Goal: Task Accomplishment & Management: Use online tool/utility

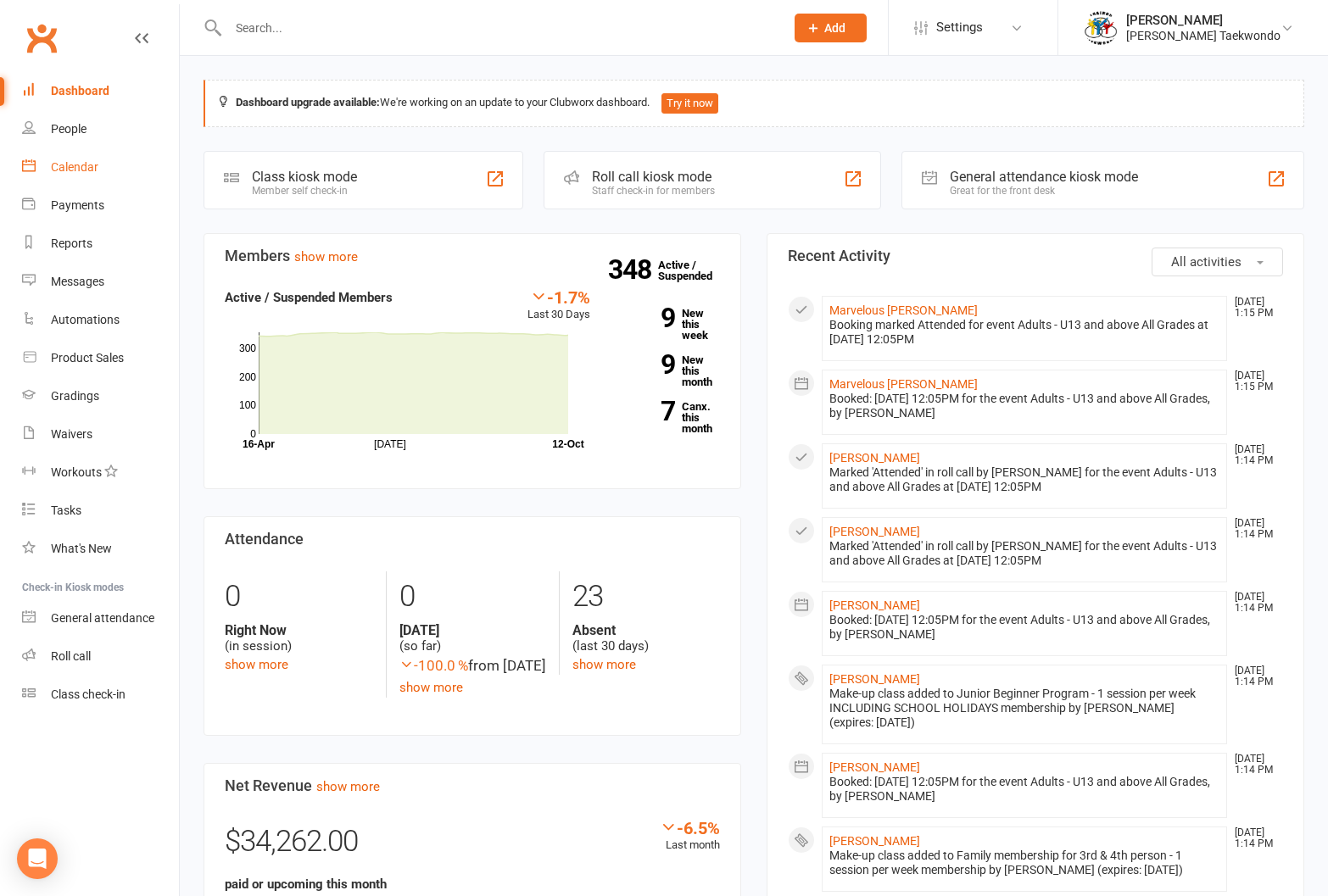
click at [71, 159] on link "Calendar" at bounding box center [101, 167] width 157 height 38
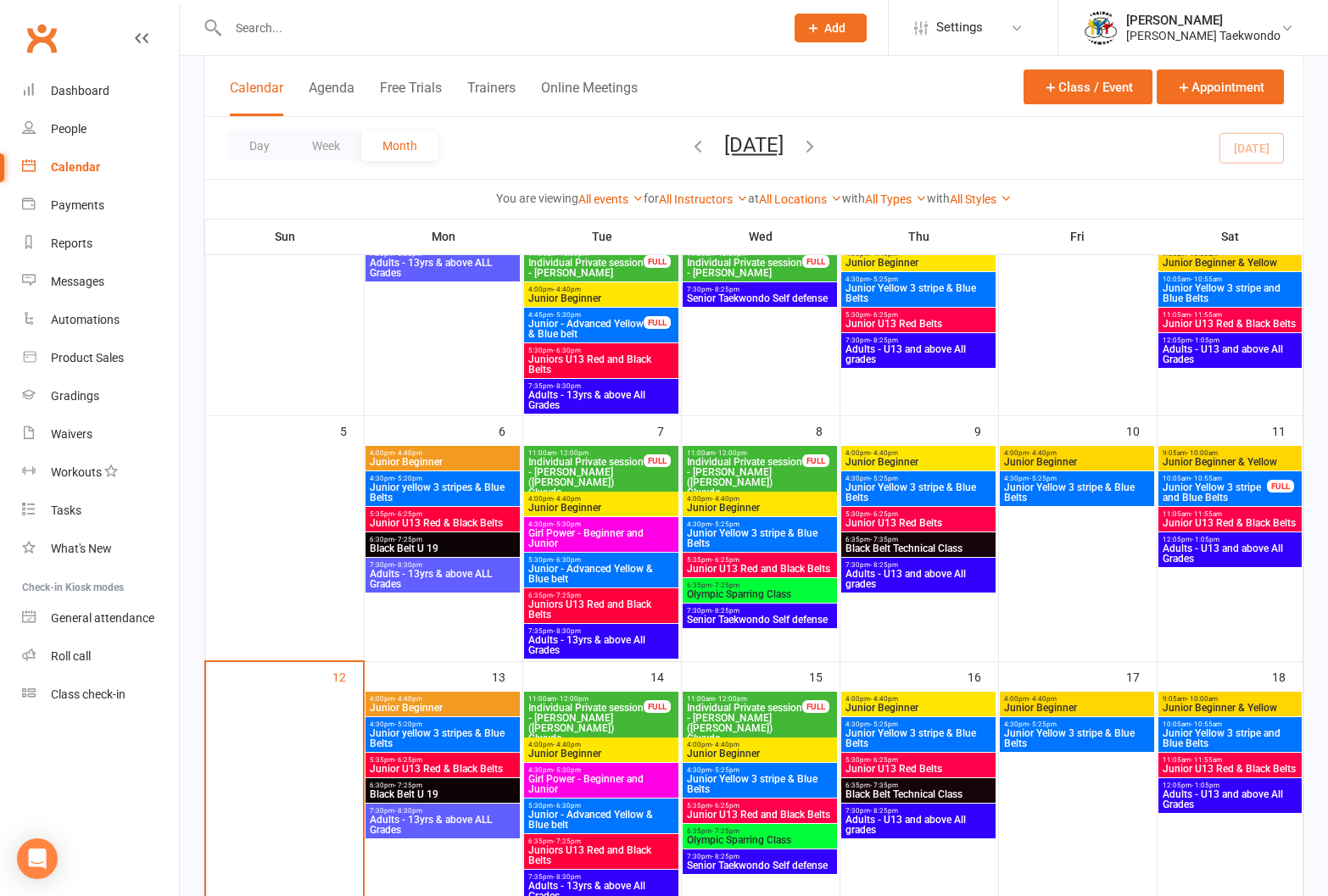
scroll to position [285, 0]
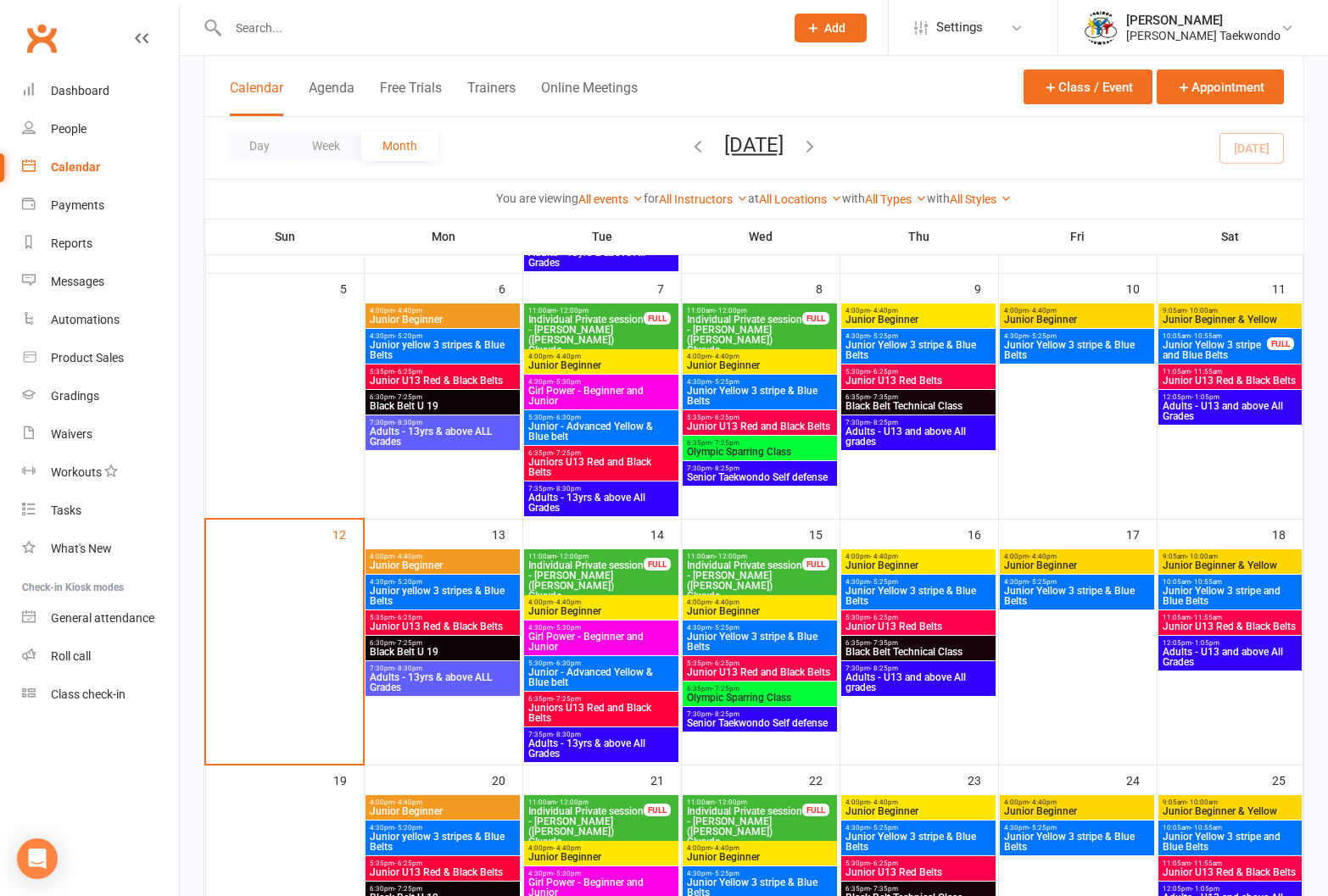
click at [476, 554] on span "4:00pm - 4:40pm" at bounding box center [442, 556] width 147 height 8
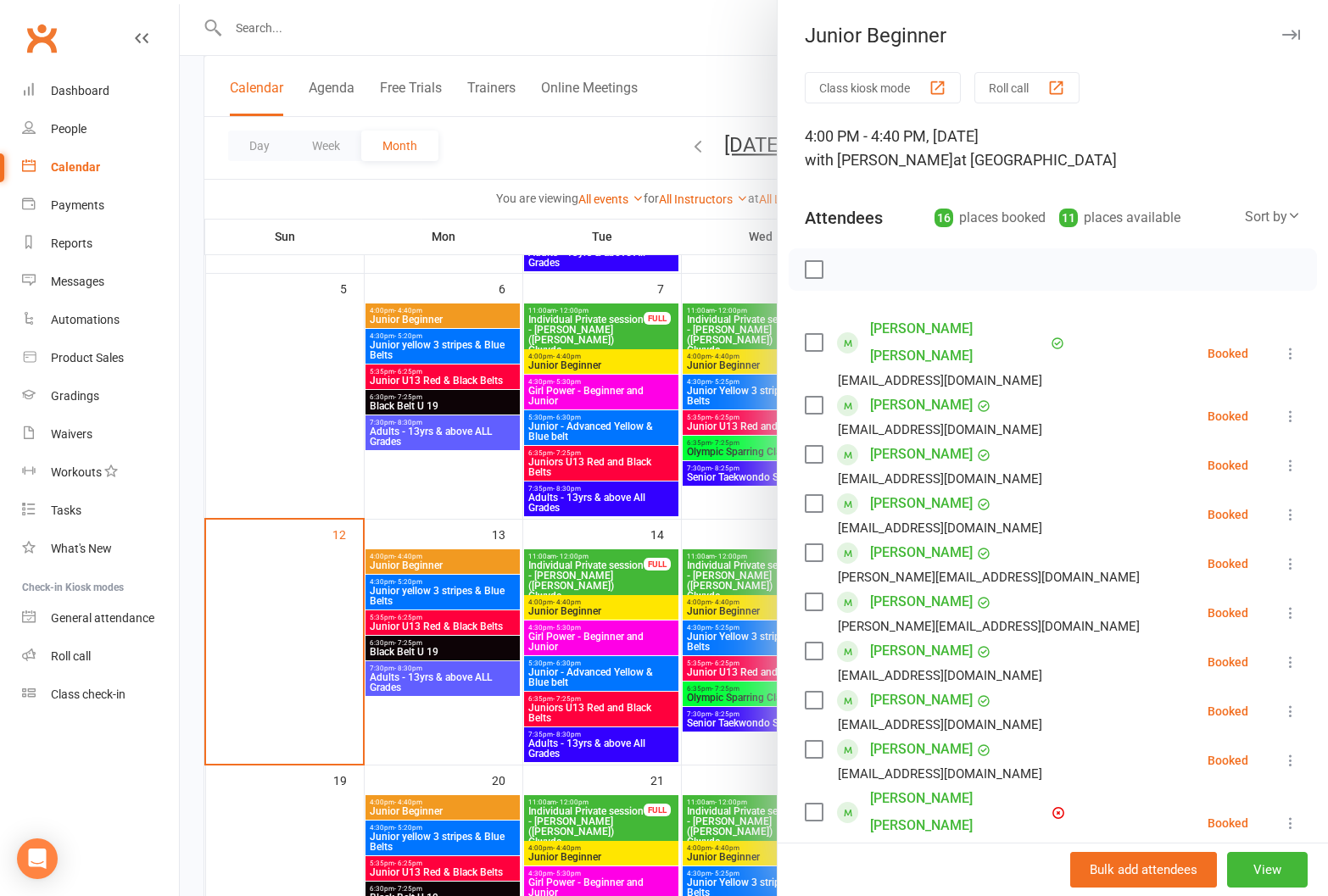
click at [998, 79] on button "Roll call" at bounding box center [1026, 88] width 105 height 32
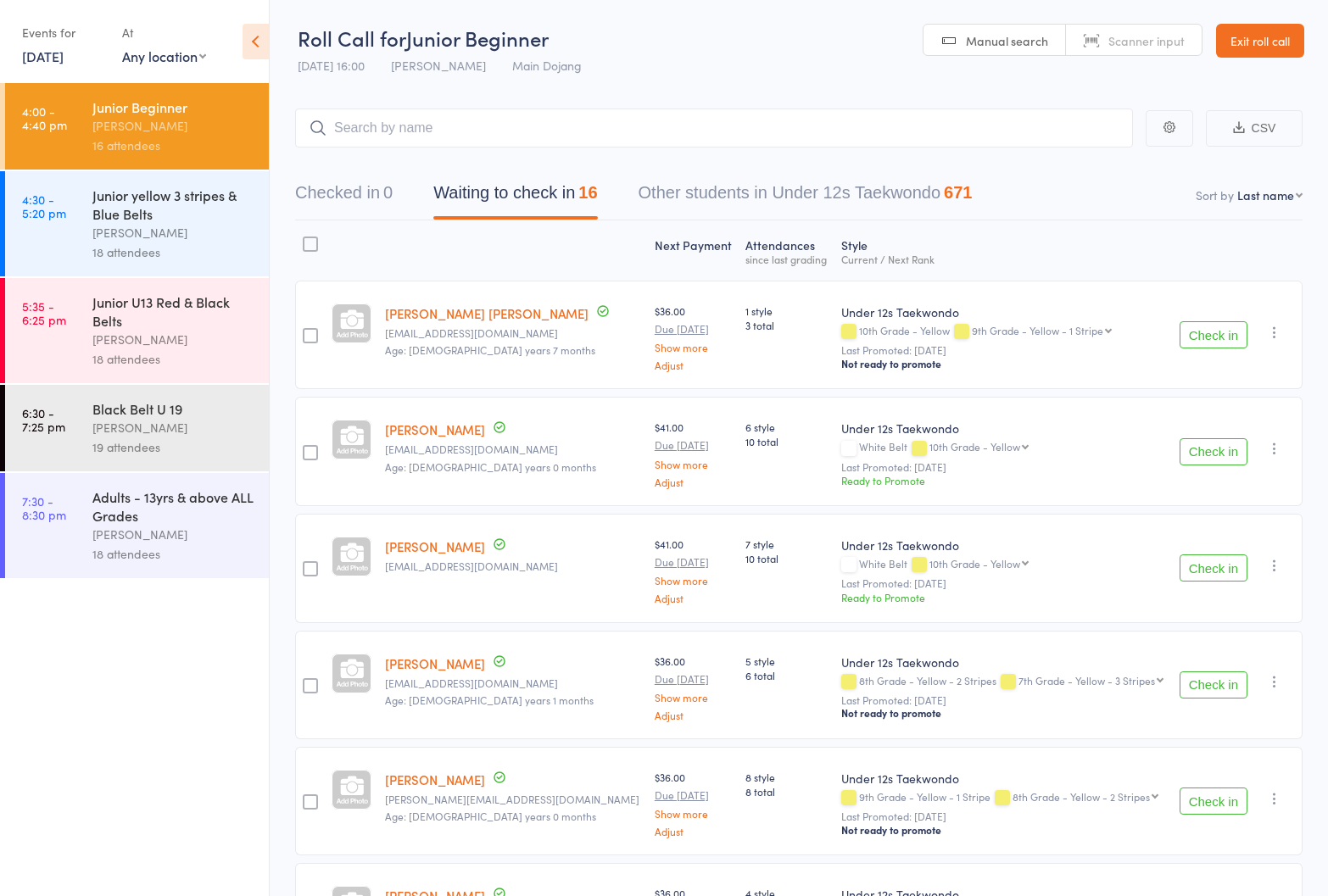
select select "12"
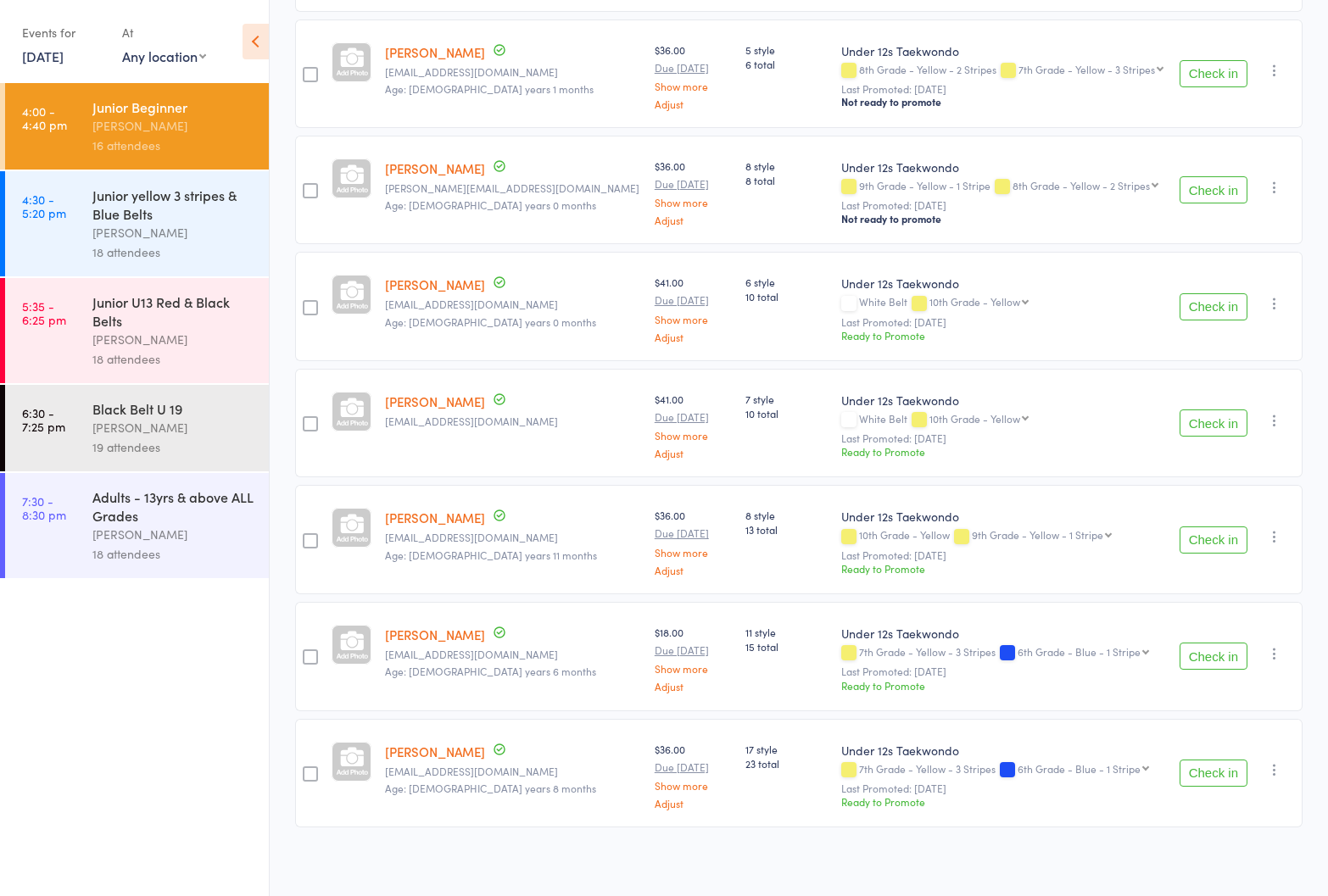
scroll to position [1304, 0]
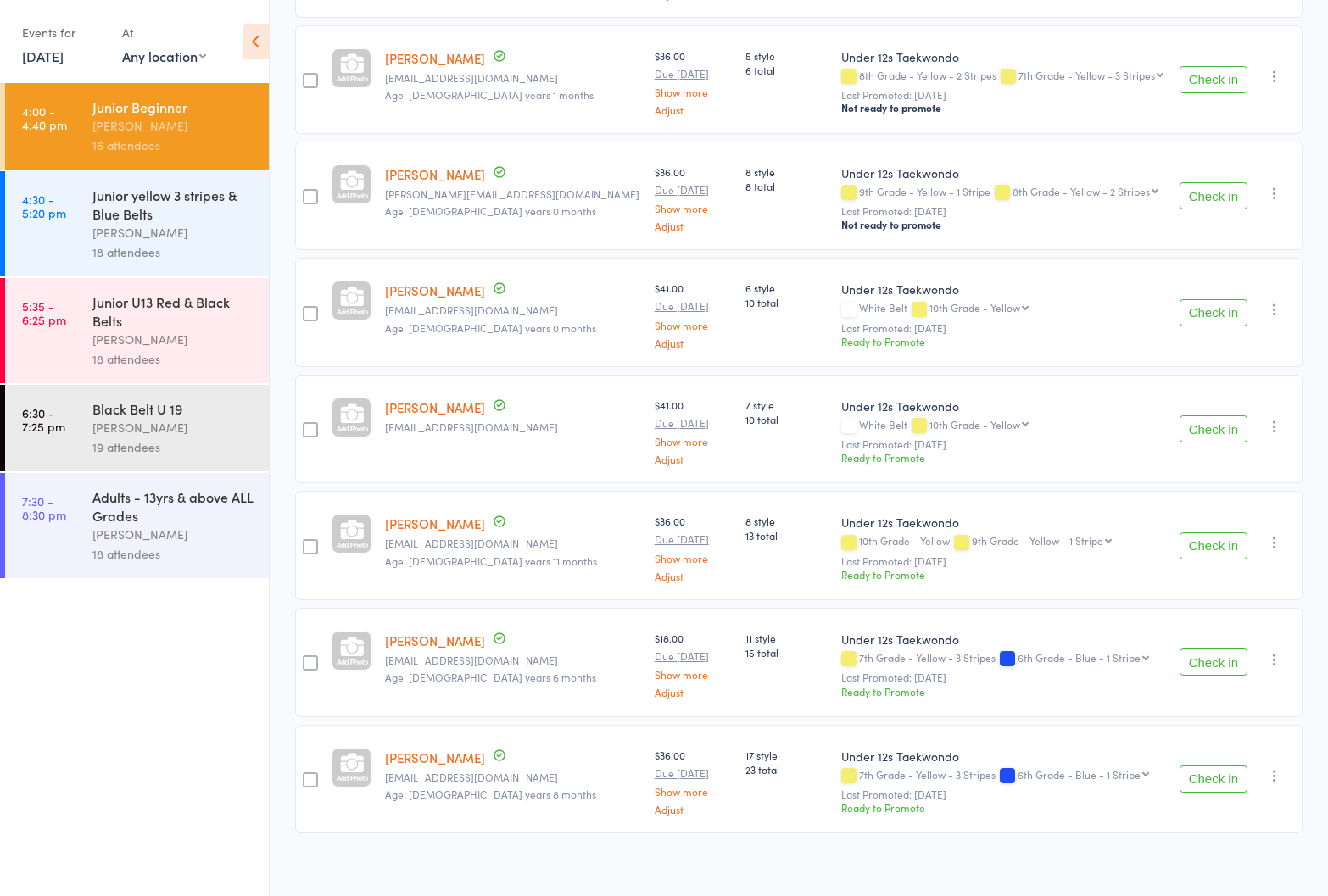
click at [125, 208] on div "Junior yellow 3 stripes & Blue Belts" at bounding box center [173, 204] width 162 height 37
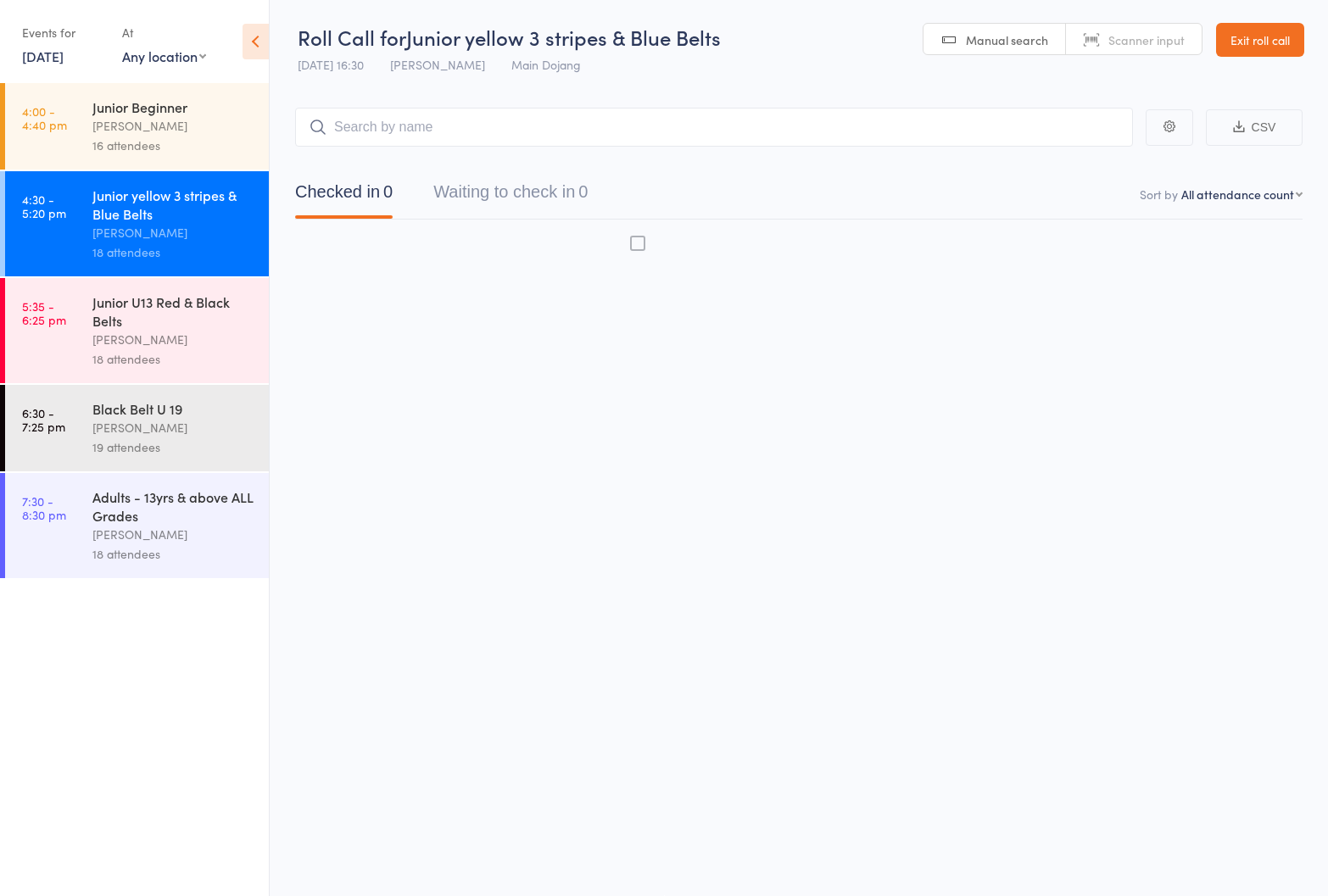
scroll to position [11, 0]
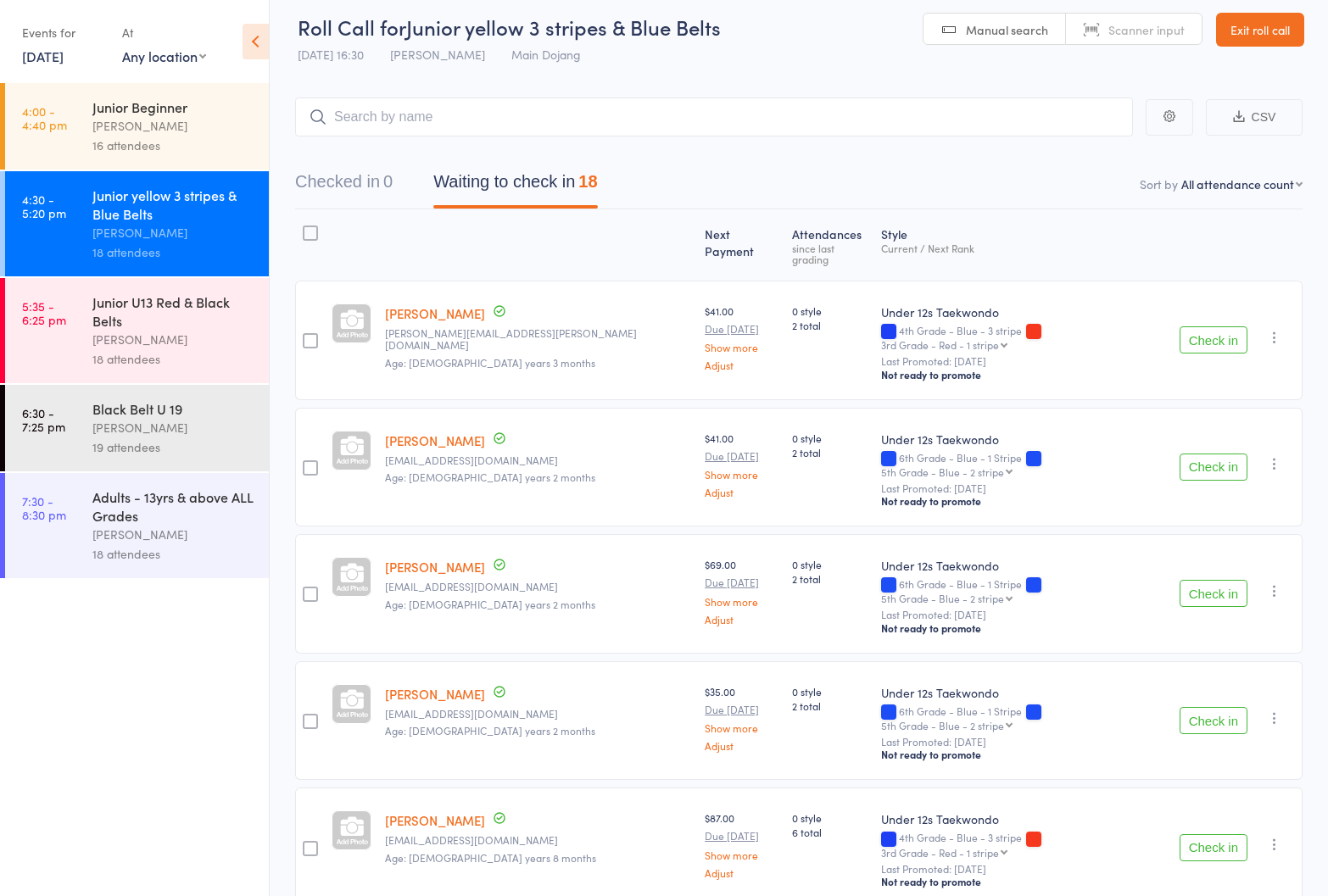
drag, startPoint x: 135, startPoint y: 326, endPoint x: 159, endPoint y: 321, distance: 24.5
click at [135, 325] on div "Junior U13 Red & Black Belts" at bounding box center [173, 311] width 162 height 37
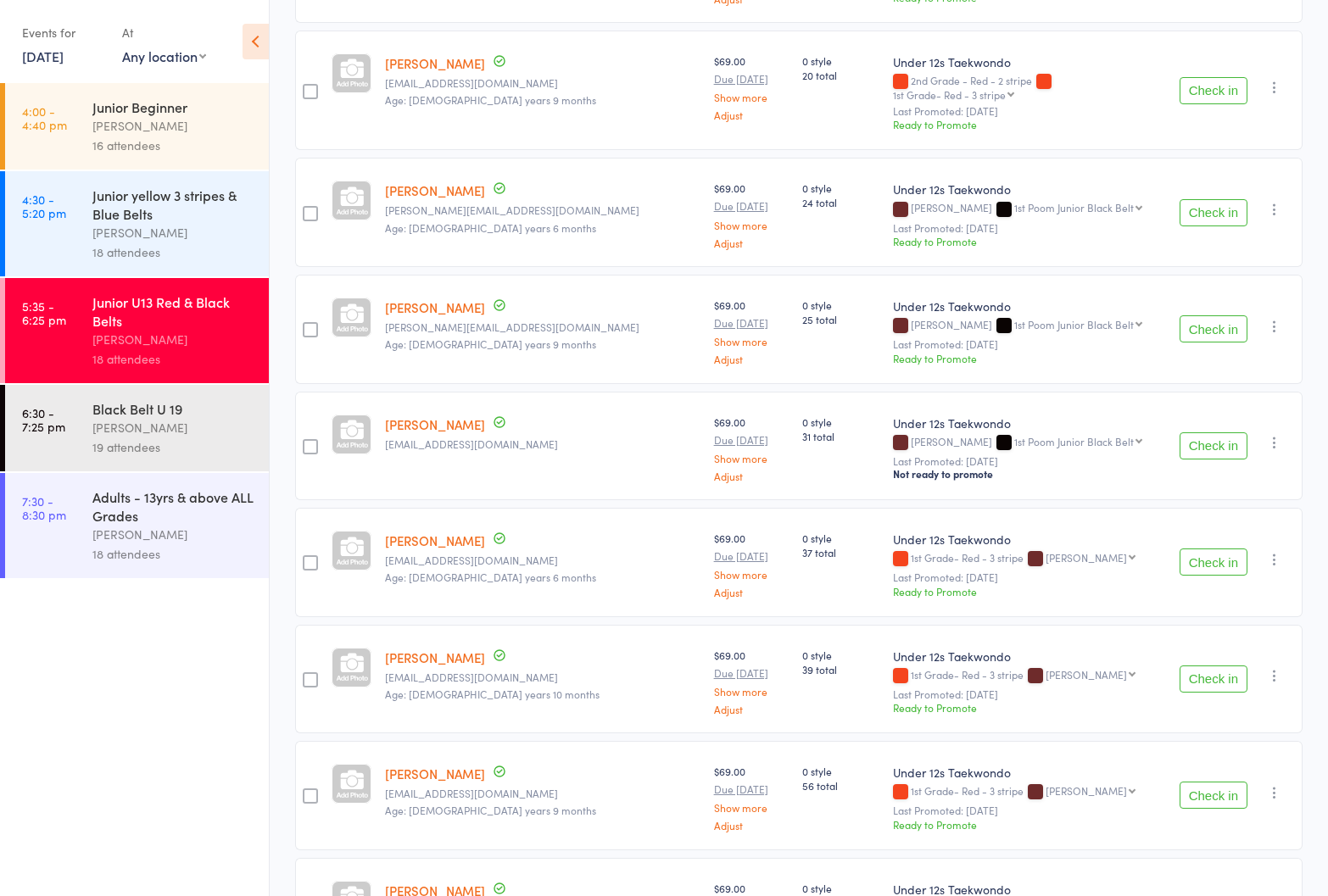
scroll to position [1545, 0]
